Goal: Information Seeking & Learning: Compare options

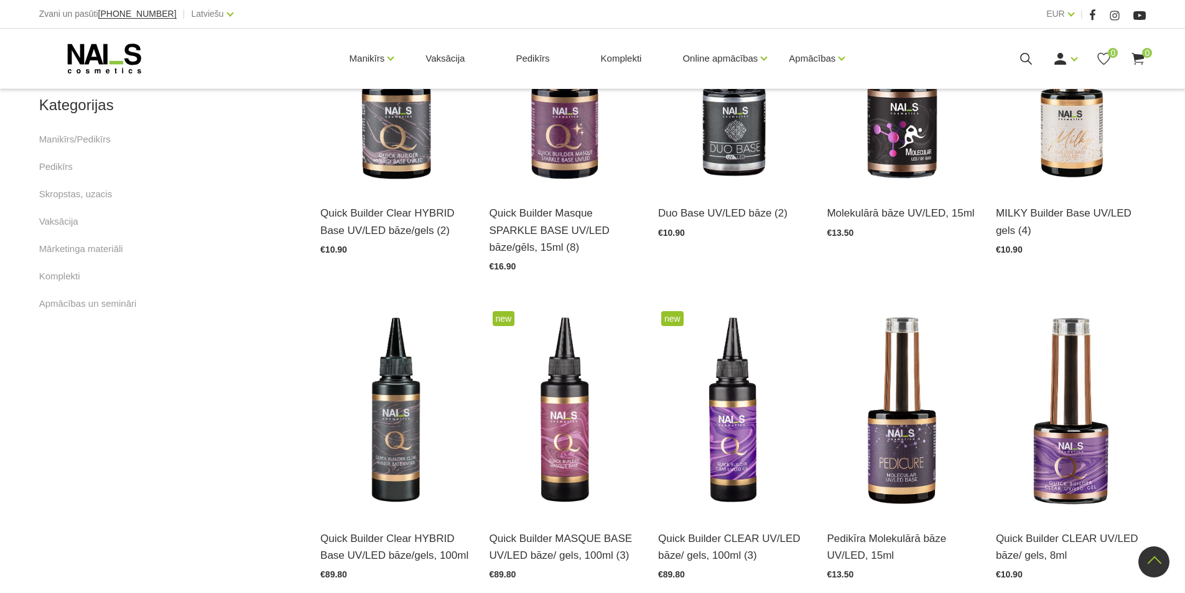
scroll to position [540, 0]
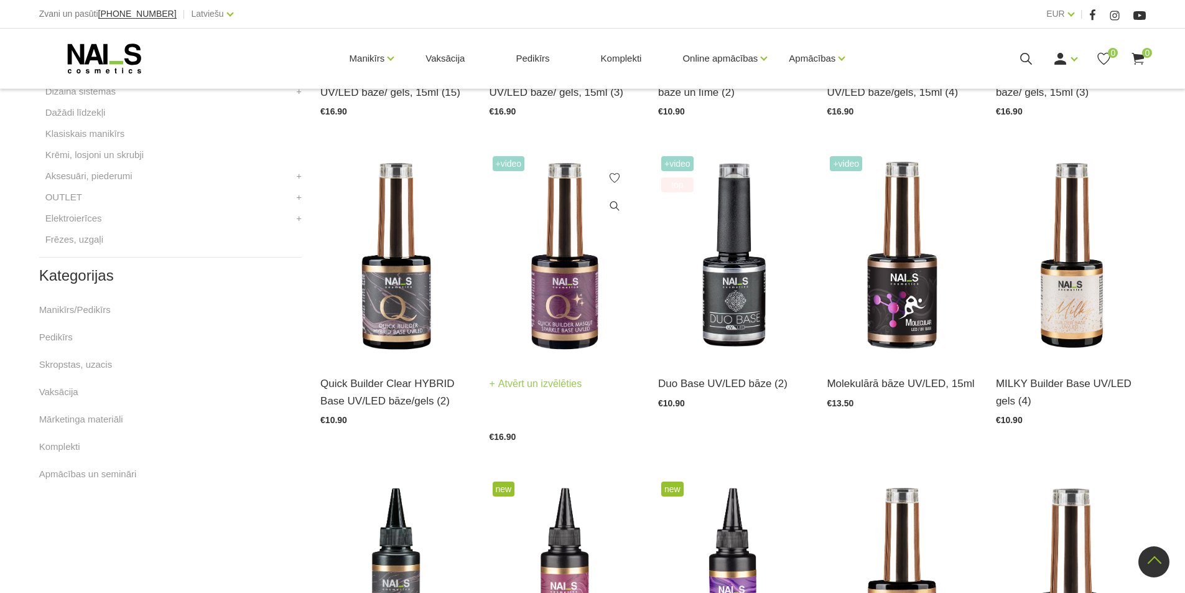
click at [552, 384] on link "Atvērt un izvēlēties" at bounding box center [536, 383] width 93 height 17
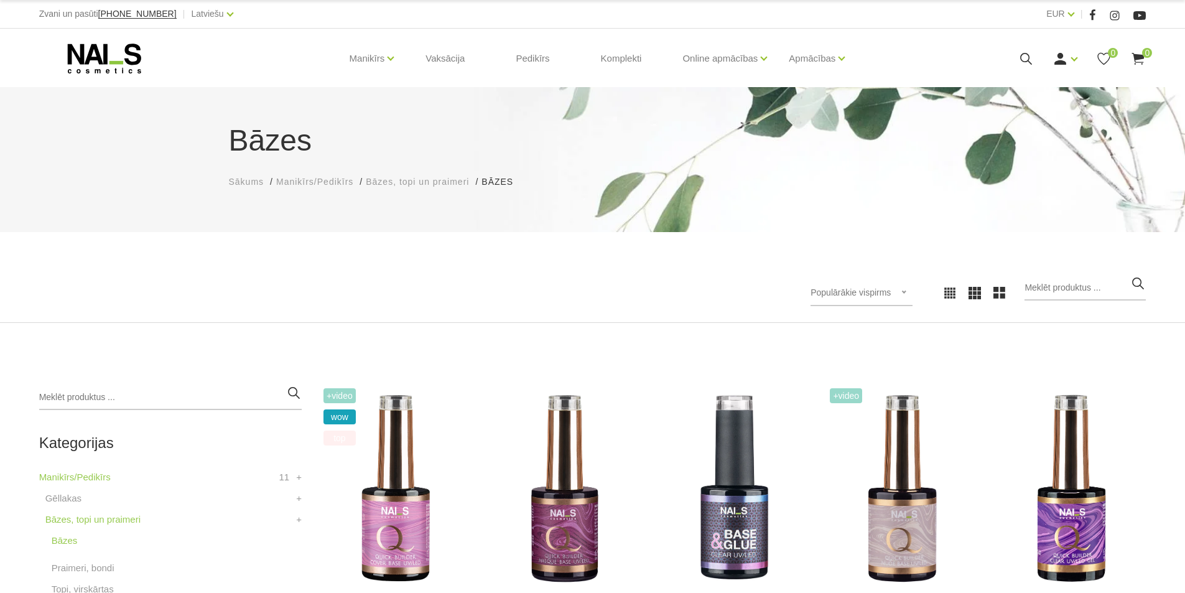
click at [414, 180] on span "Bāzes, topi un praimeri" at bounding box center [417, 182] width 103 height 10
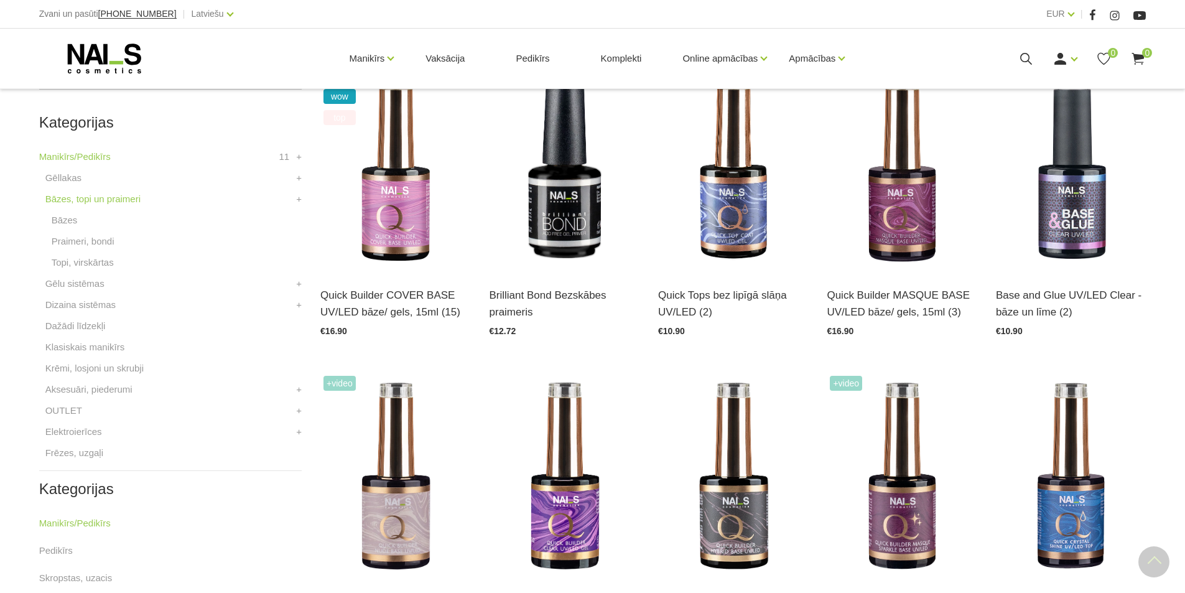
scroll to position [373, 0]
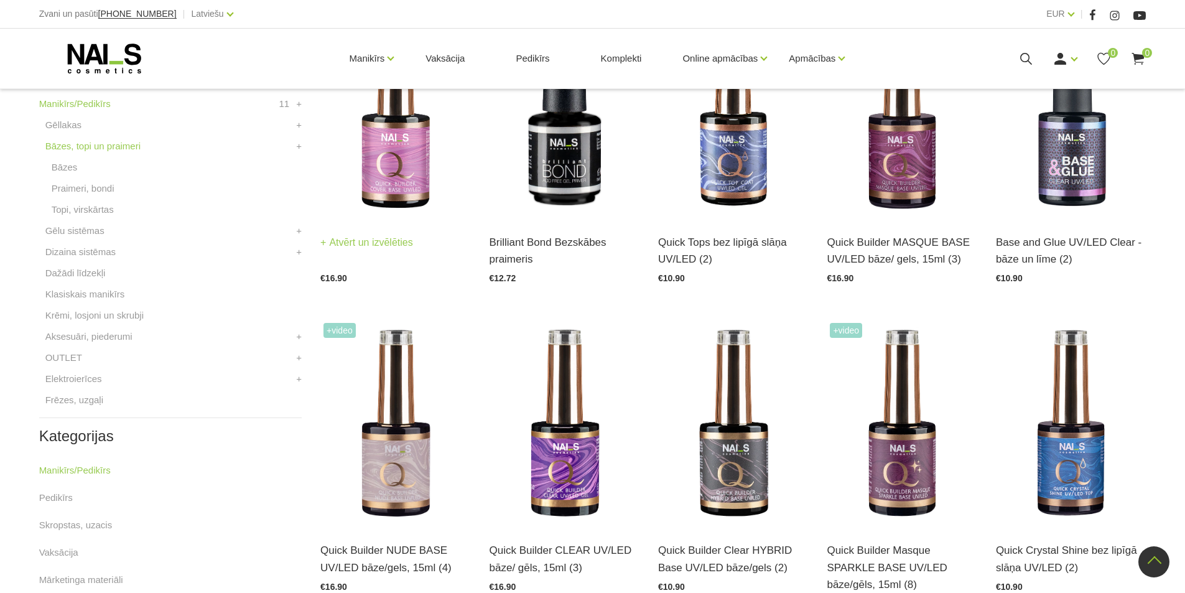
click at [399, 175] on img at bounding box center [395, 115] width 150 height 207
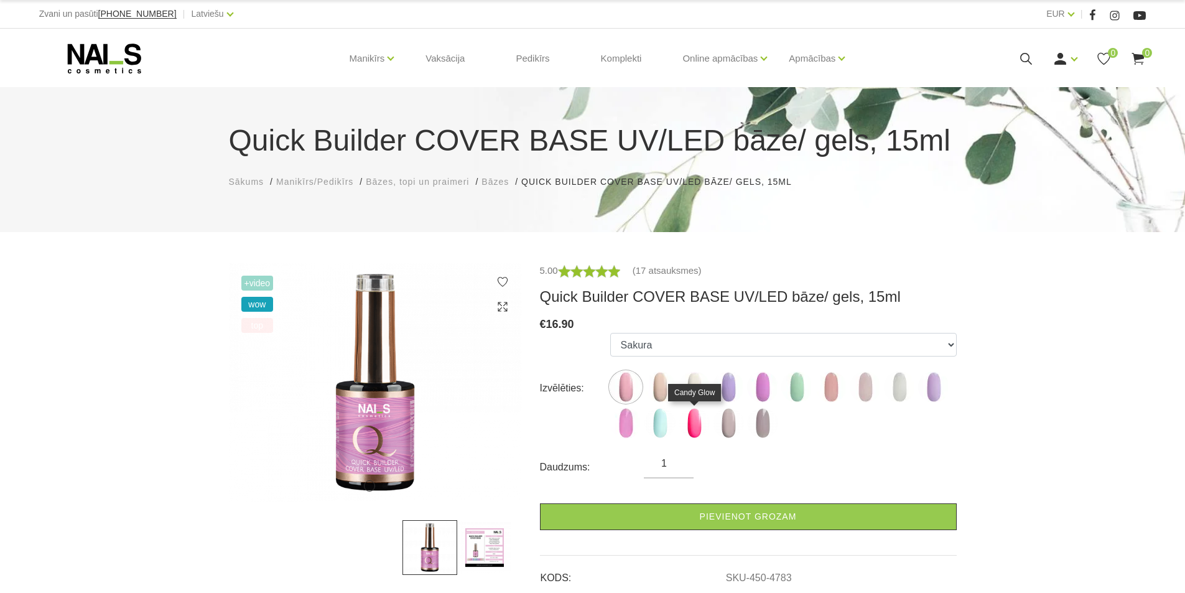
click at [689, 425] on img at bounding box center [694, 422] width 31 height 31
select select "6257"
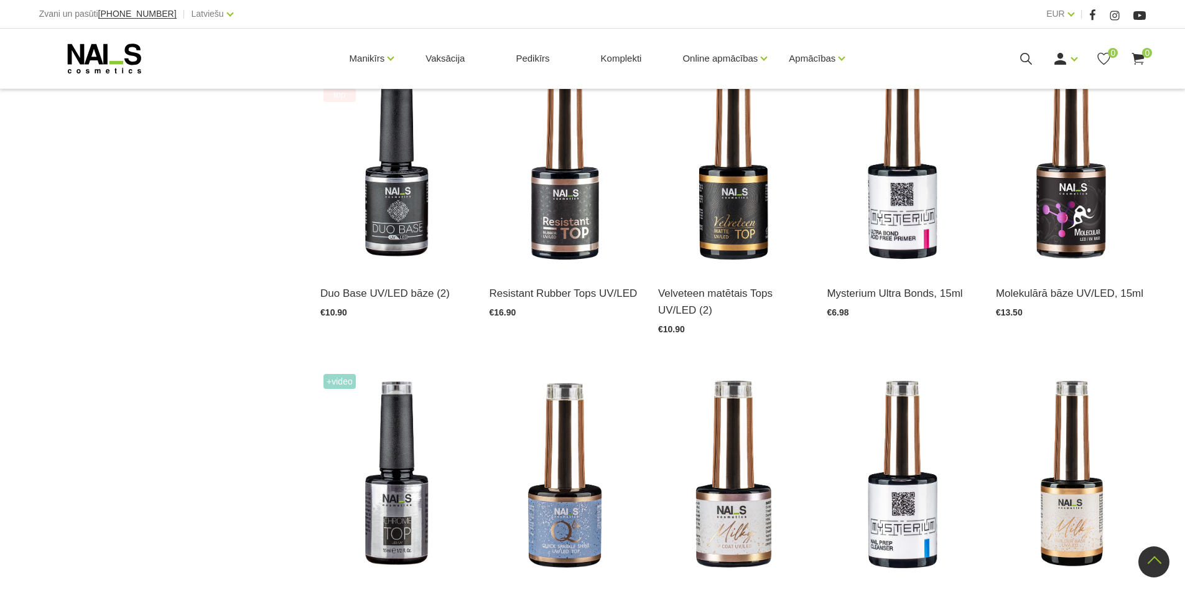
scroll to position [933, 0]
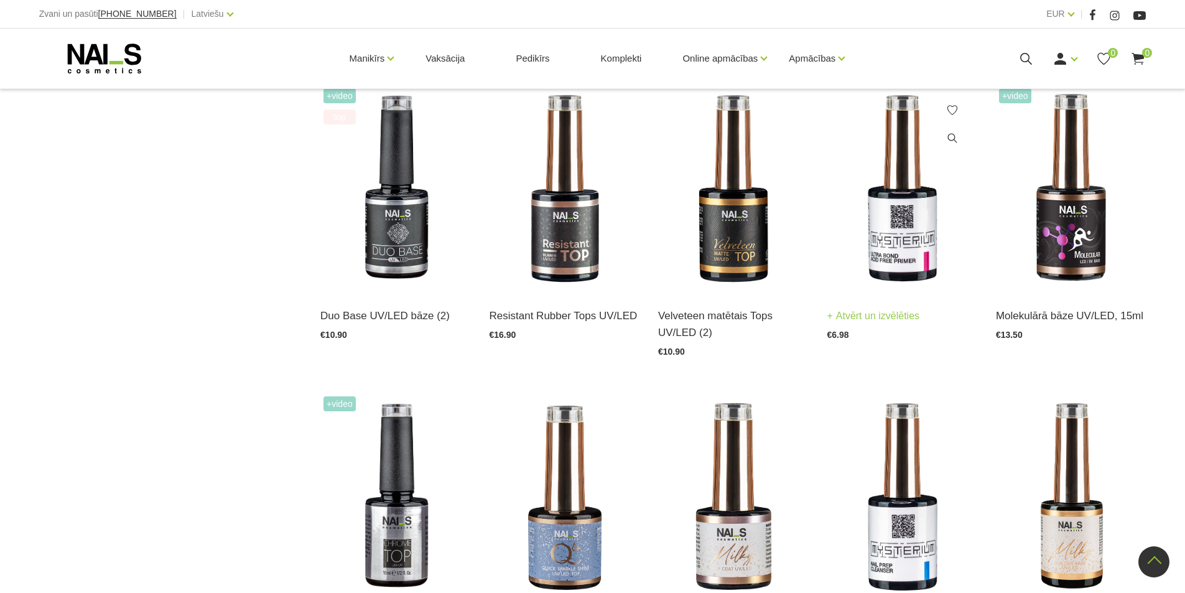
click at [908, 231] on img at bounding box center [902, 188] width 150 height 207
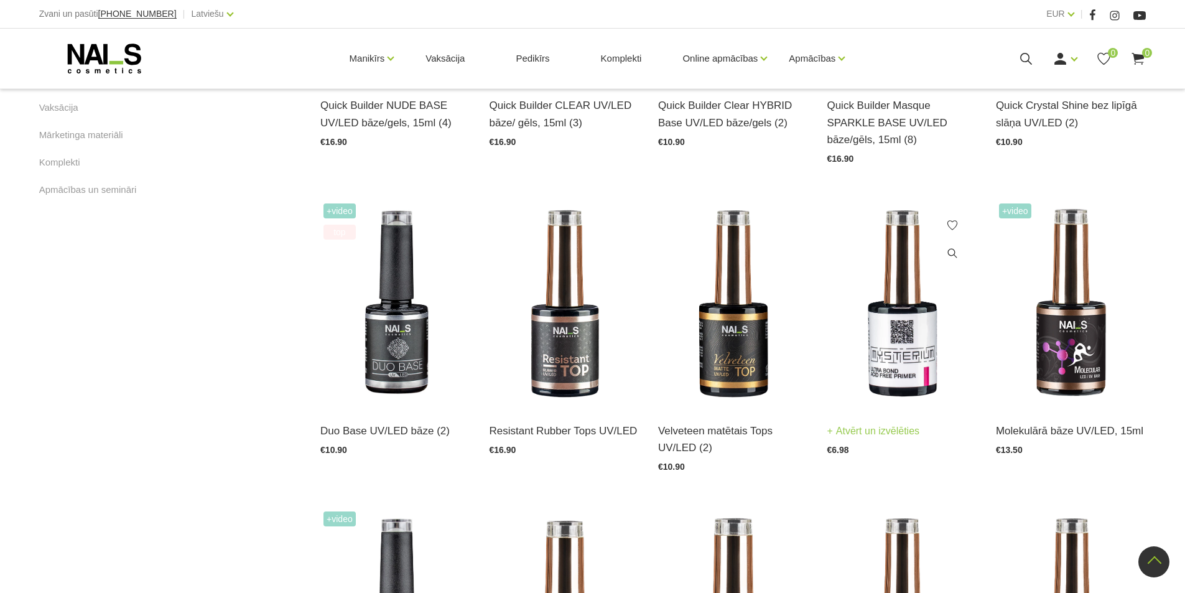
scroll to position [995, 0]
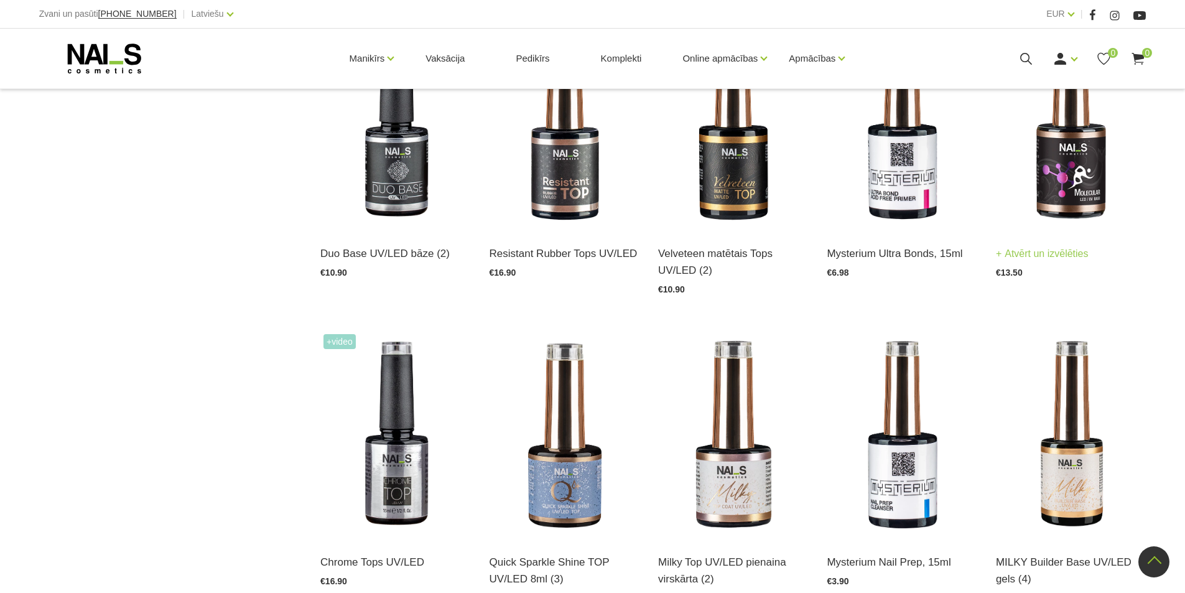
click at [1058, 251] on link "Atvērt un izvēlēties" at bounding box center [1042, 253] width 93 height 17
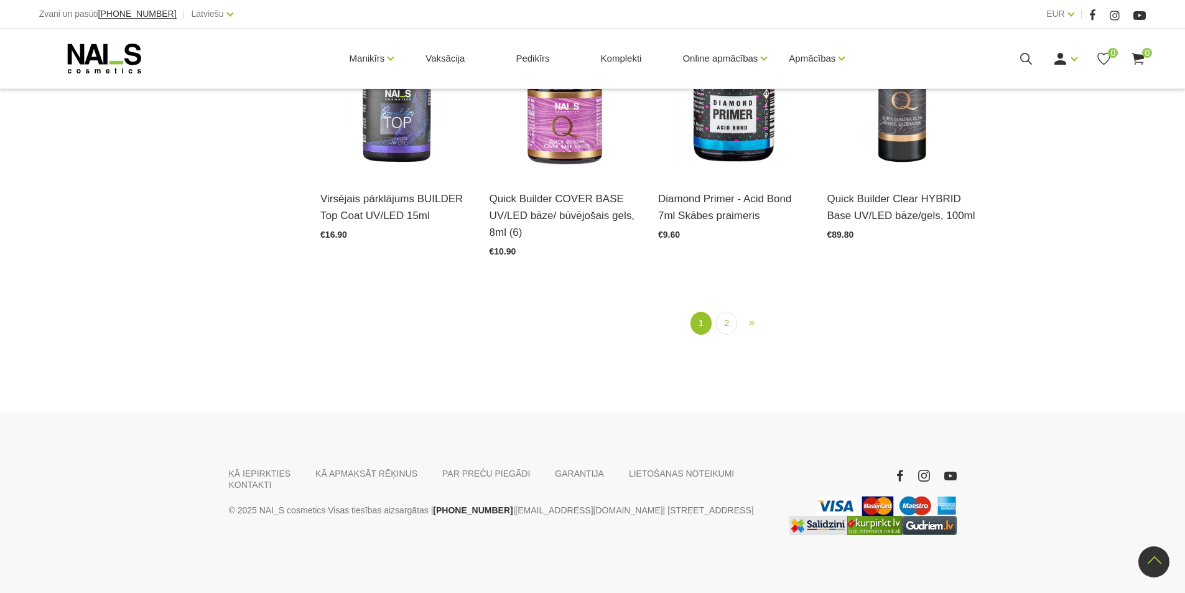
scroll to position [1671, 0]
